Goal: Task Accomplishment & Management: Complete application form

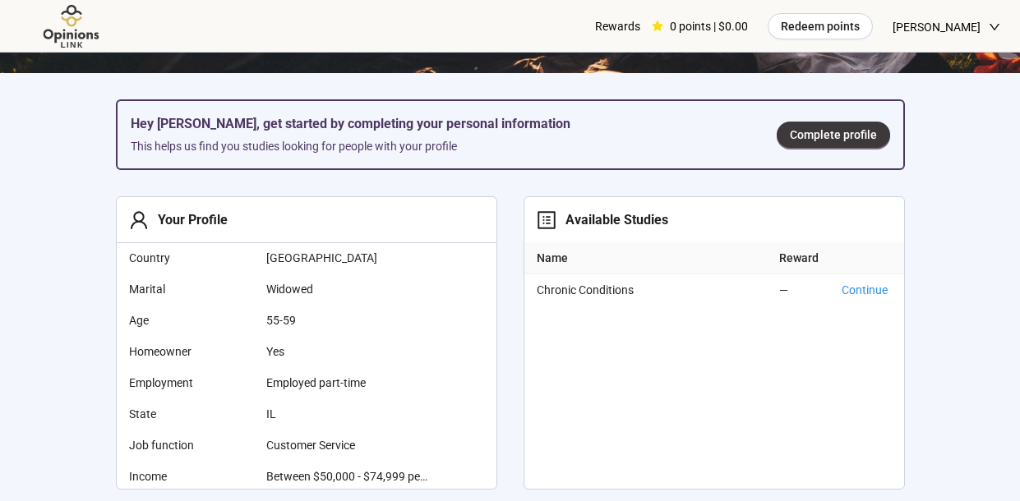
scroll to position [414, 0]
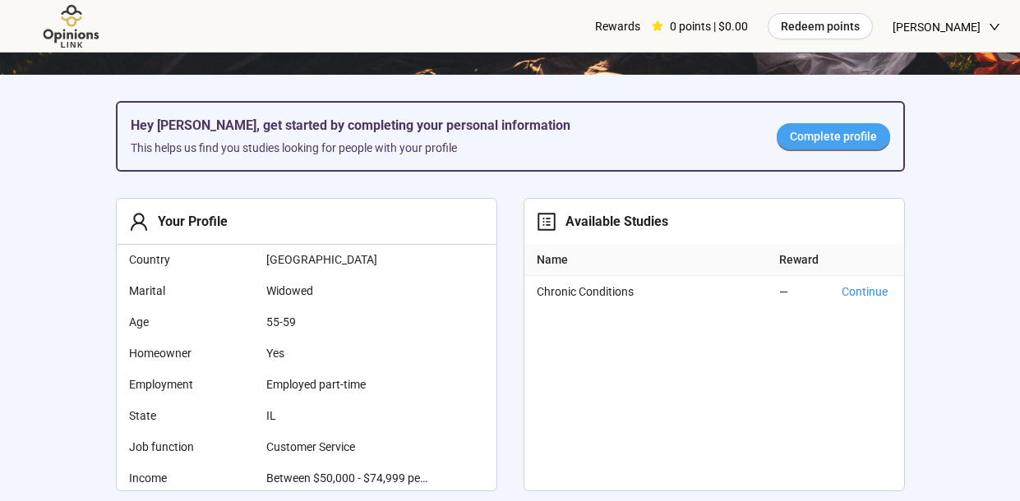
click at [849, 136] on span "Complete profile" at bounding box center [833, 136] width 87 height 18
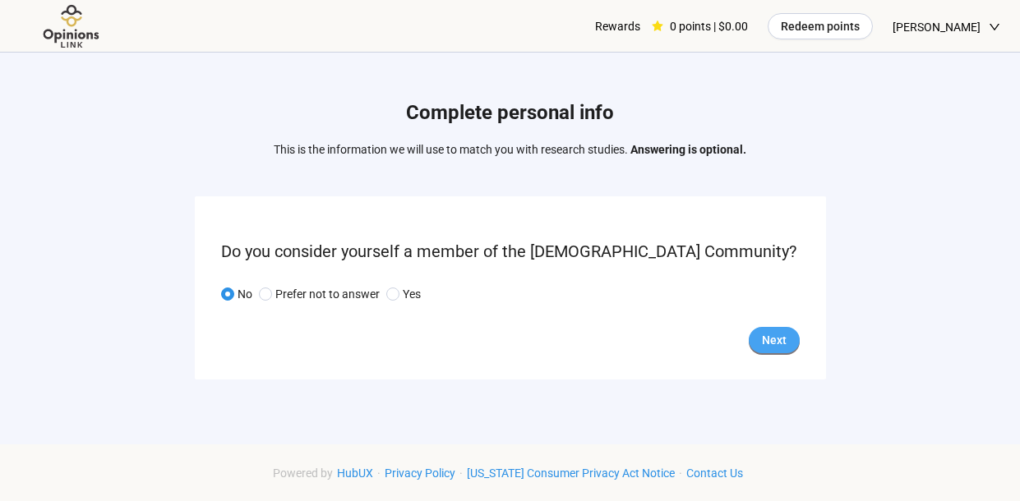
click at [789, 334] on button "Next" at bounding box center [774, 340] width 51 height 26
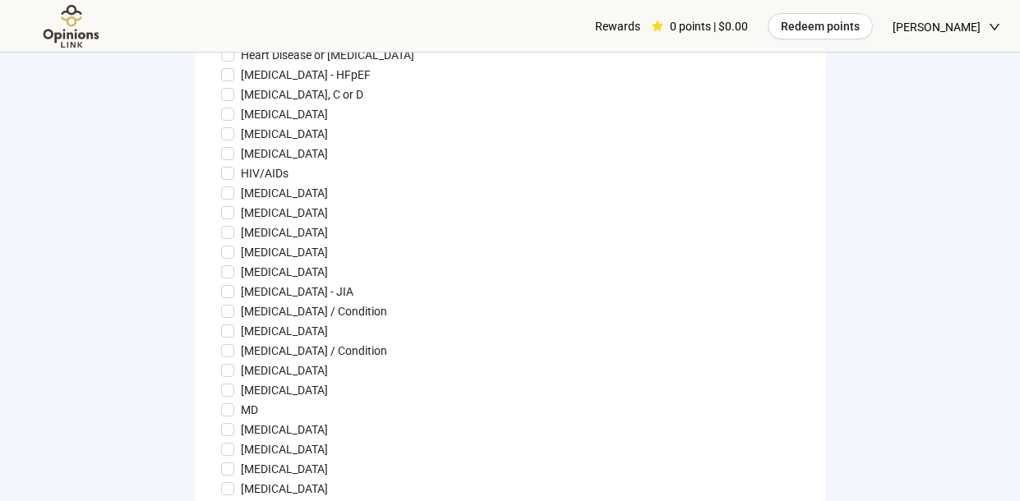
scroll to position [1050, 0]
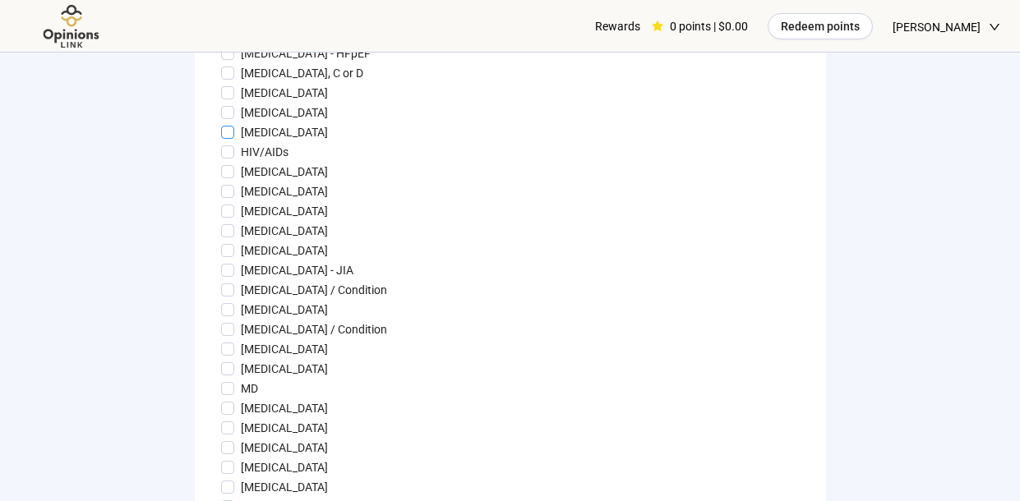
click at [222, 139] on span at bounding box center [227, 132] width 13 height 13
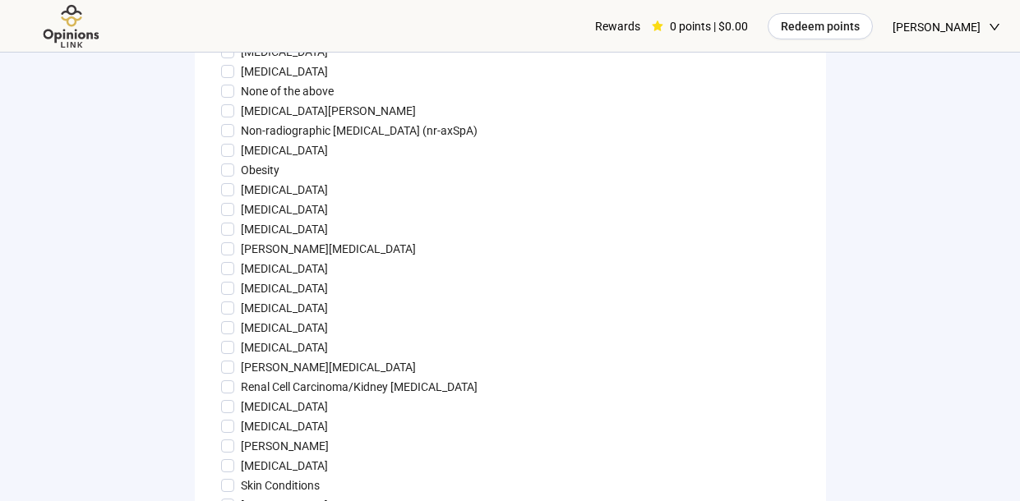
scroll to position [1488, 0]
click at [223, 195] on span at bounding box center [227, 188] width 13 height 13
drag, startPoint x: 222, startPoint y: 218, endPoint x: 230, endPoint y: 192, distance: 26.8
click at [230, 175] on span at bounding box center [227, 168] width 13 height 13
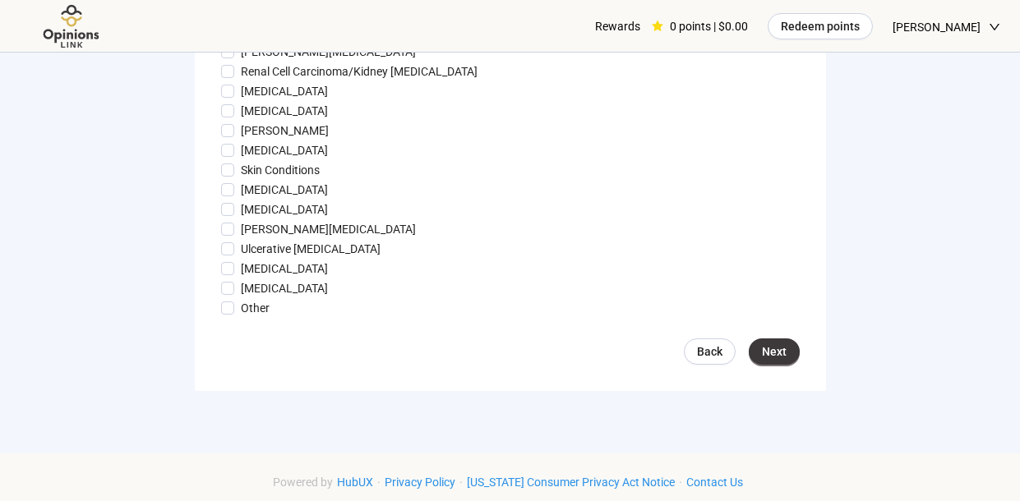
scroll to position [1811, 0]
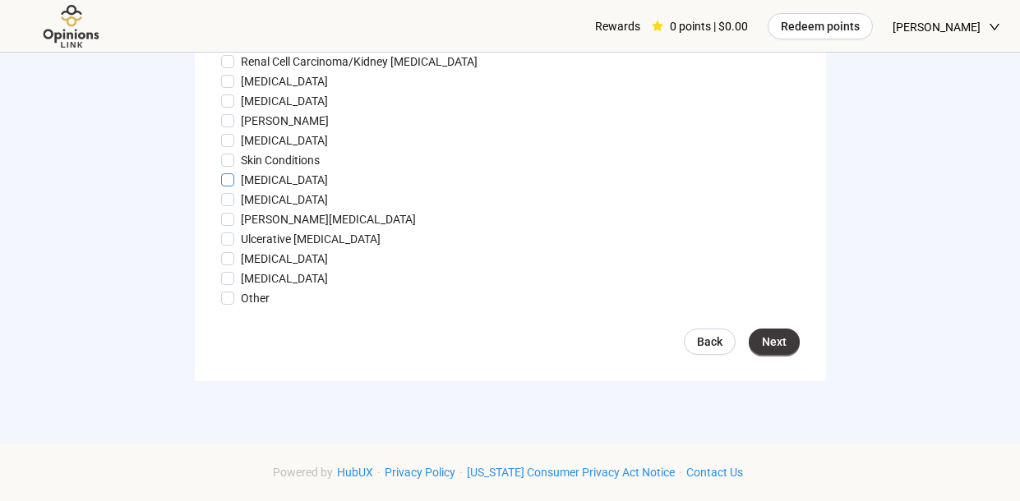
click at [221, 187] on span at bounding box center [227, 179] width 13 height 13
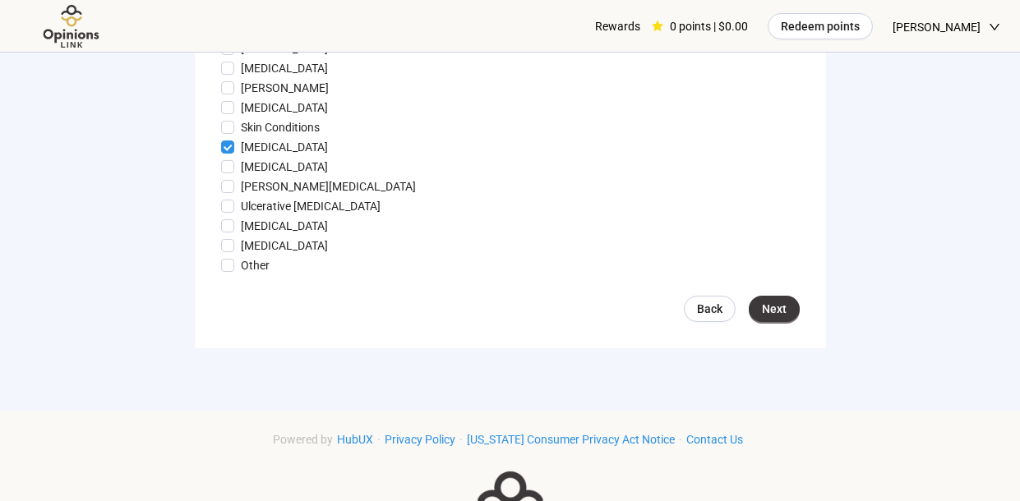
scroll to position [1861, 0]
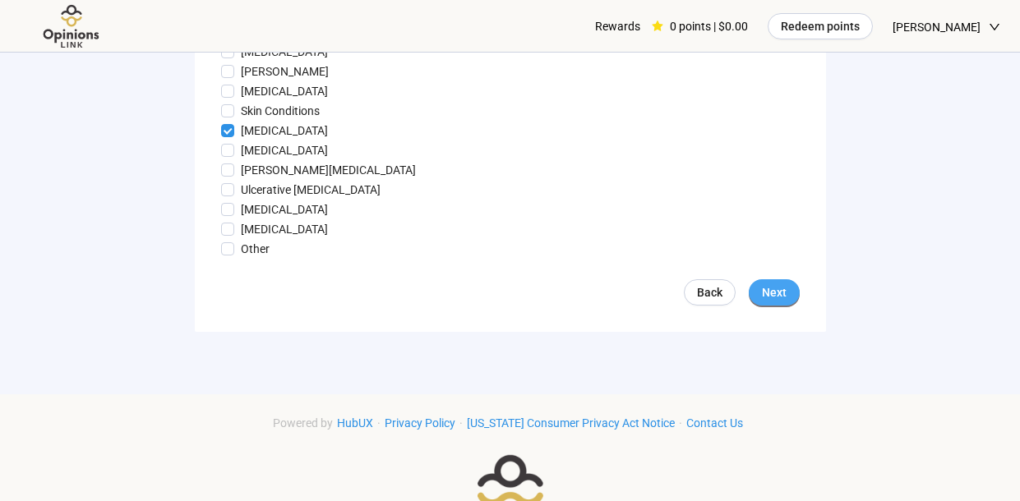
click at [781, 302] on span "Next" at bounding box center [774, 293] width 25 height 18
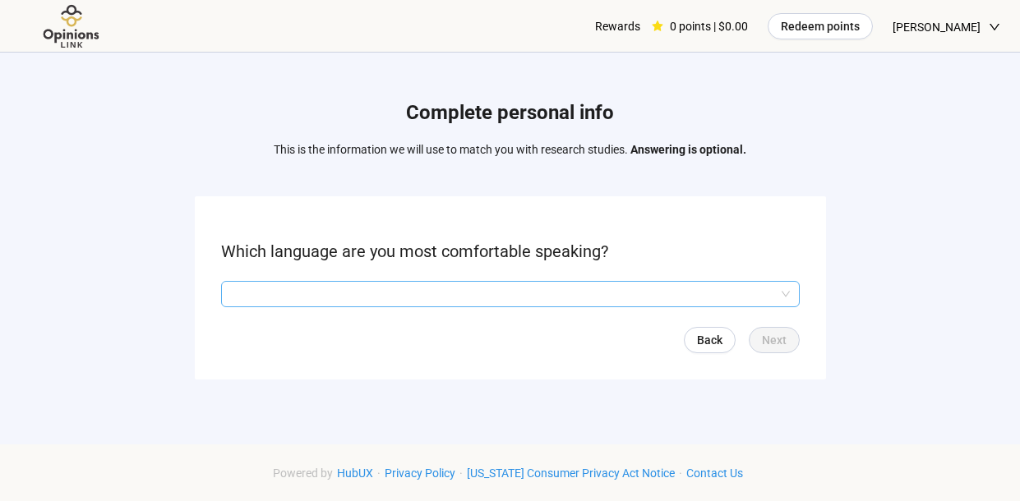
click at [514, 290] on input "search" at bounding box center [510, 294] width 559 height 25
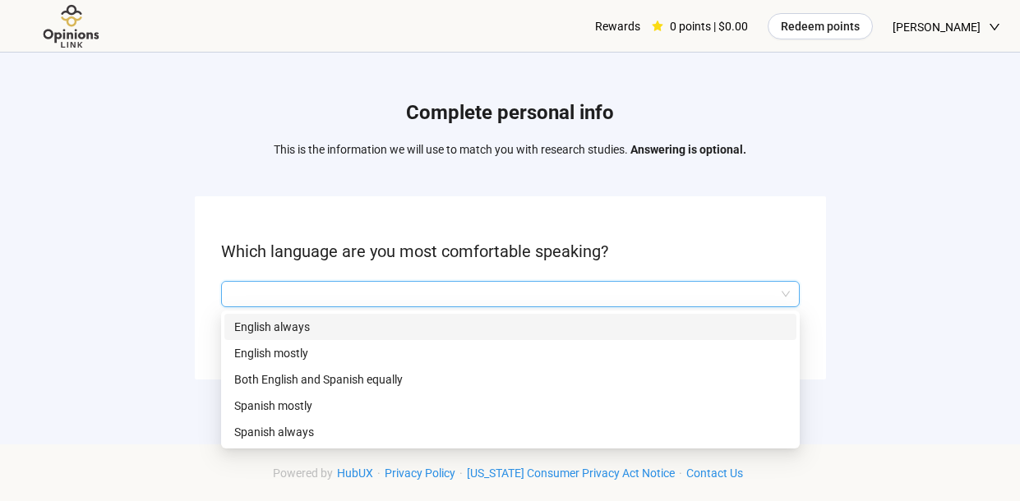
click at [306, 325] on p "English always" at bounding box center [510, 327] width 552 height 18
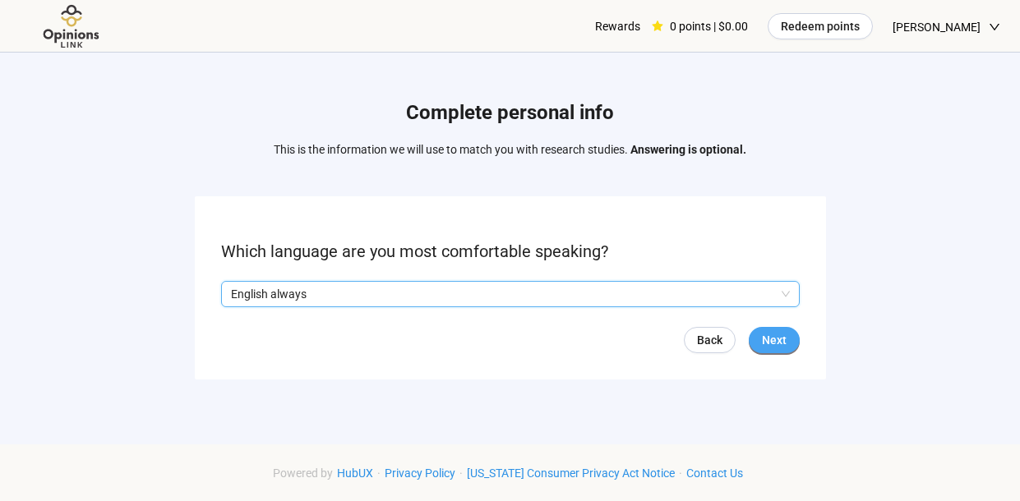
click at [776, 338] on span "Next" at bounding box center [774, 340] width 25 height 18
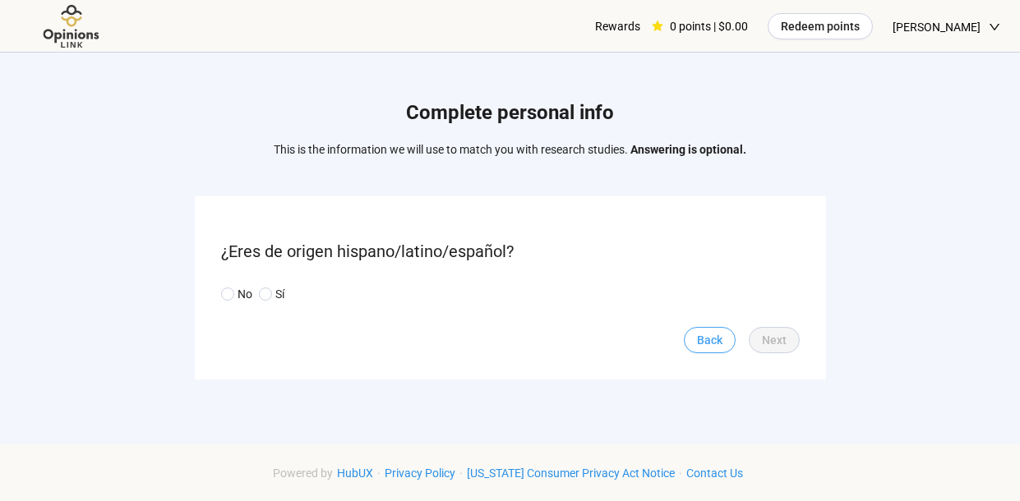
click at [708, 343] on span "Back" at bounding box center [709, 340] width 25 height 18
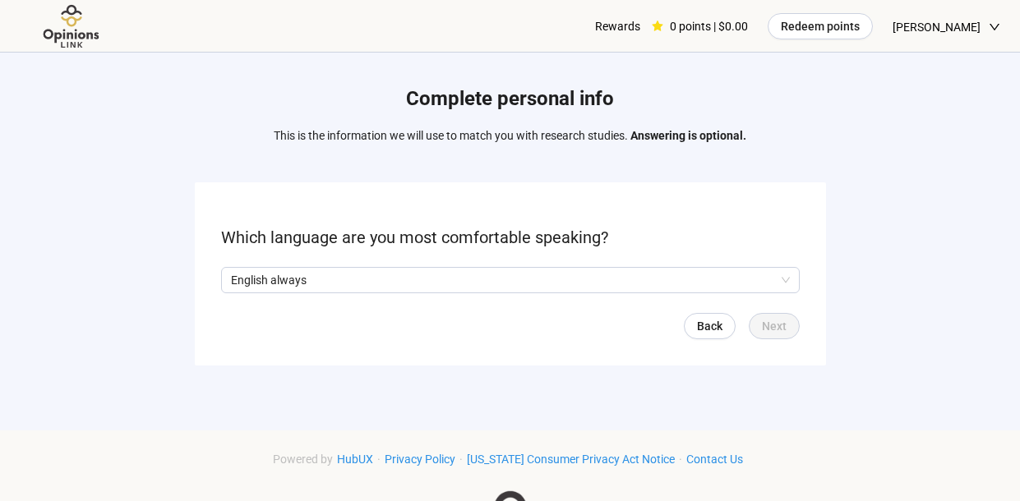
scroll to position [12, 0]
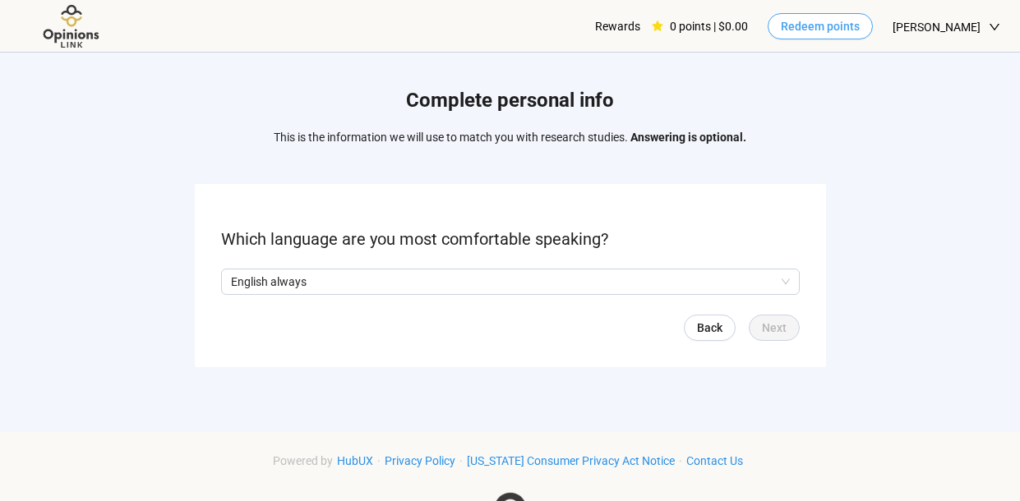
click at [856, 22] on span "Redeem points" at bounding box center [820, 26] width 79 height 18
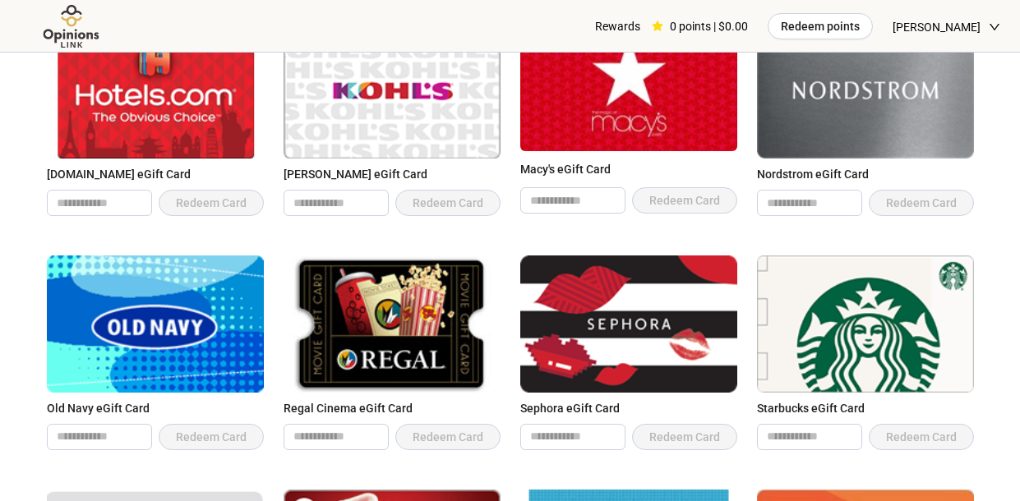
scroll to position [985, 0]
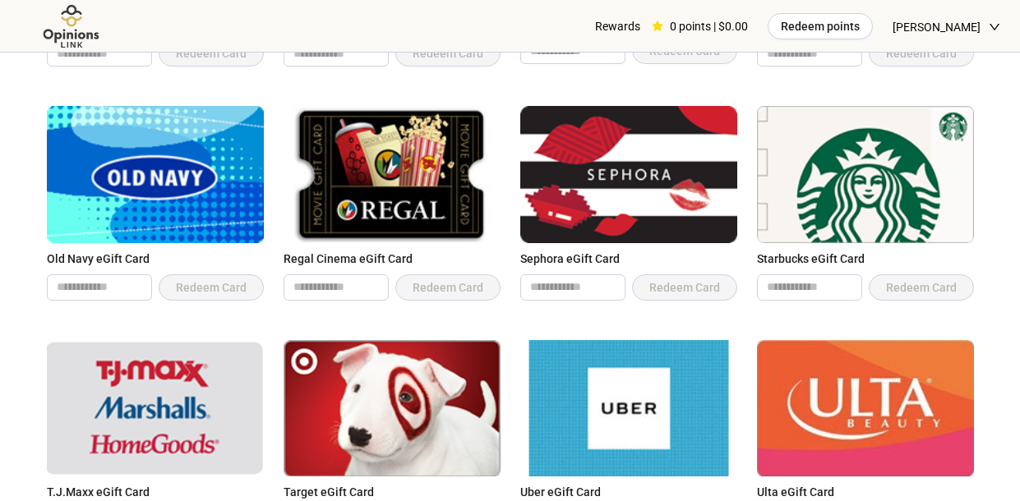
click at [79, 20] on img at bounding box center [72, 26] width 104 height 45
